Goal: Task Accomplishment & Management: Use online tool/utility

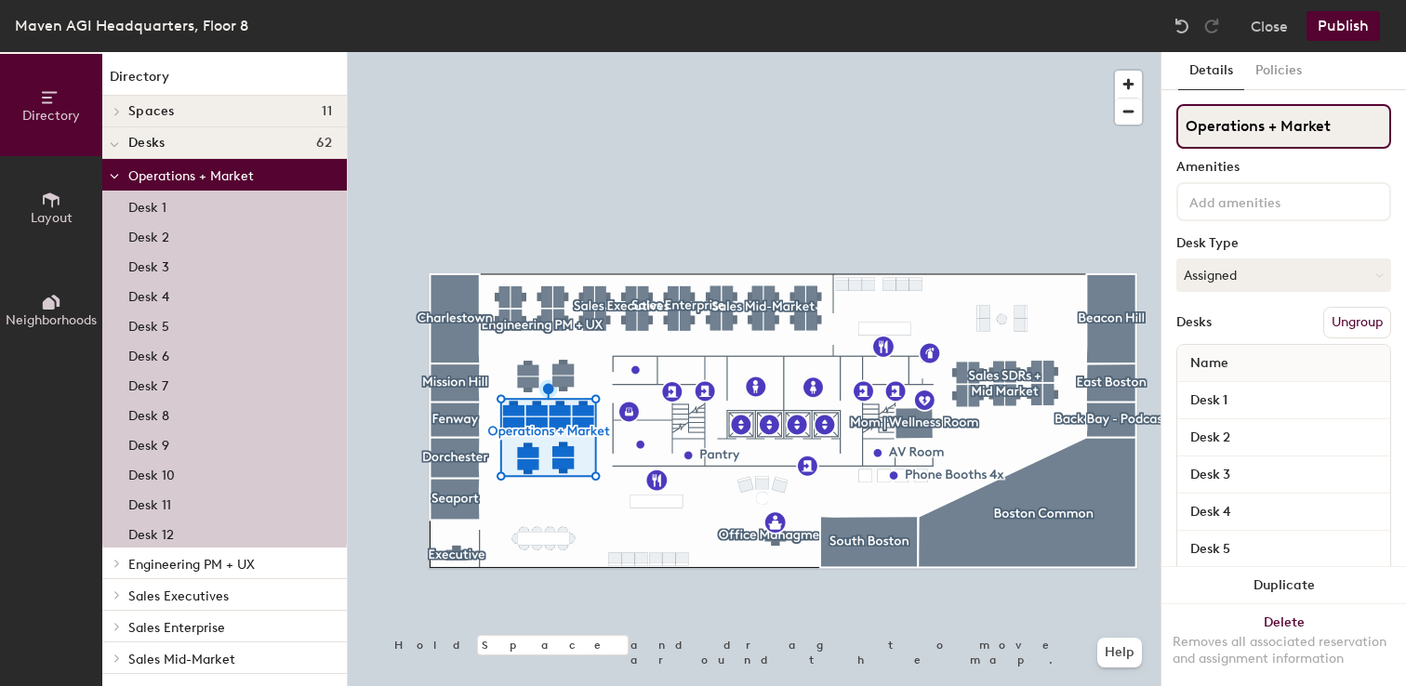
click at [1252, 119] on input "Operations + Market" at bounding box center [1283, 126] width 215 height 45
click at [1336, 135] on input "Operations + Market" at bounding box center [1283, 126] width 215 height 45
type input "Operations + Marketing"
click at [1345, 12] on button "Publish" at bounding box center [1342, 26] width 73 height 30
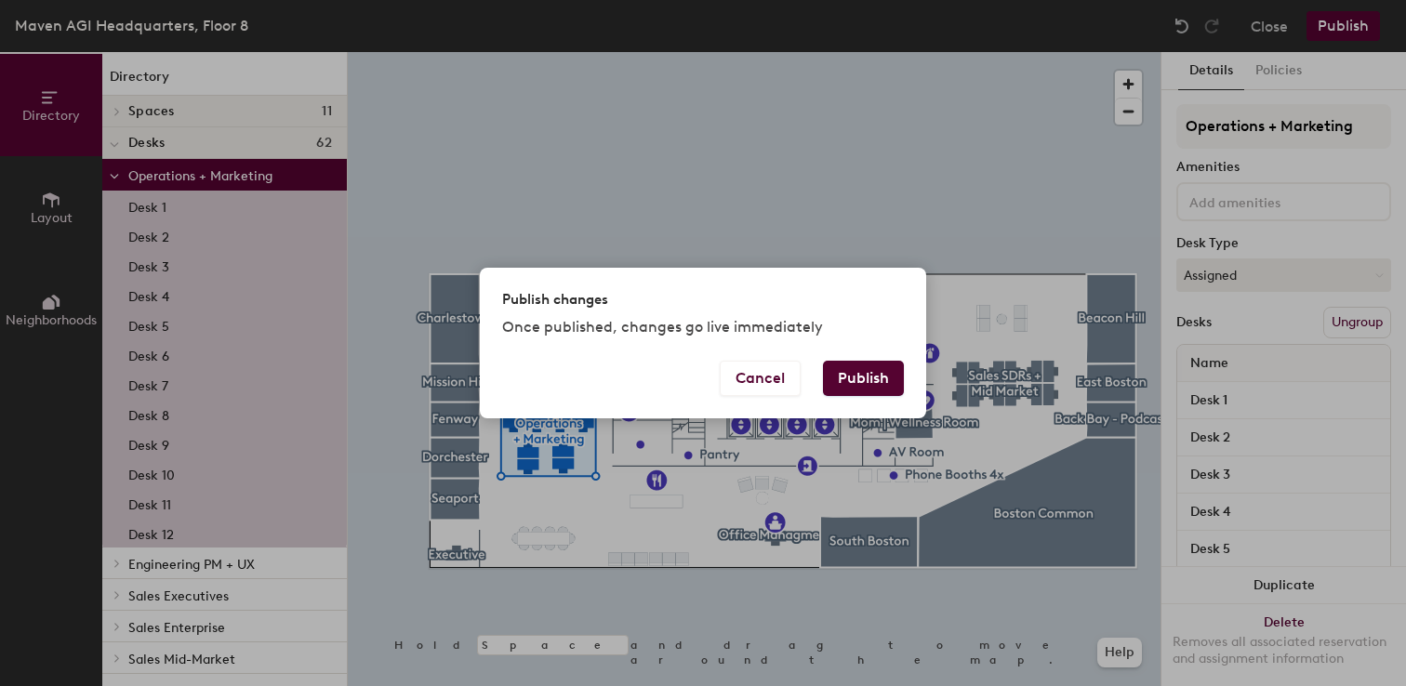
click at [867, 386] on button "Publish" at bounding box center [863, 378] width 81 height 35
